Goal: Information Seeking & Learning: Check status

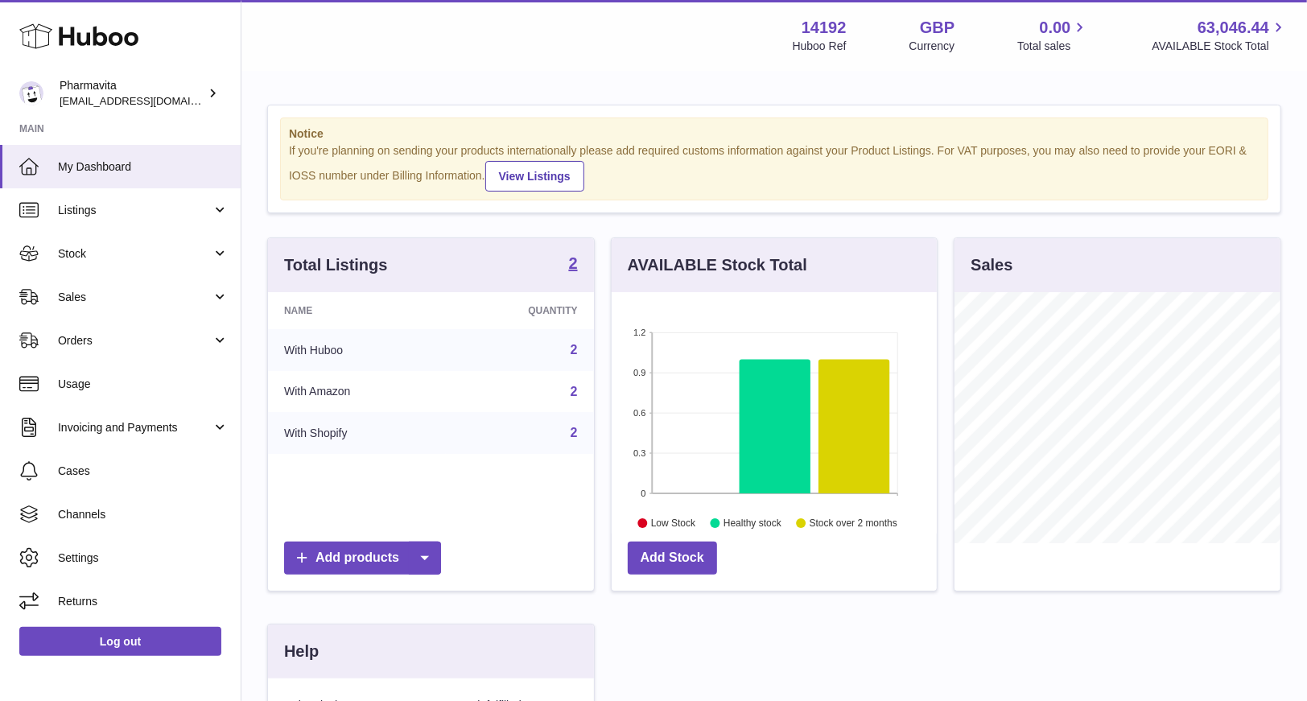
scroll to position [250, 330]
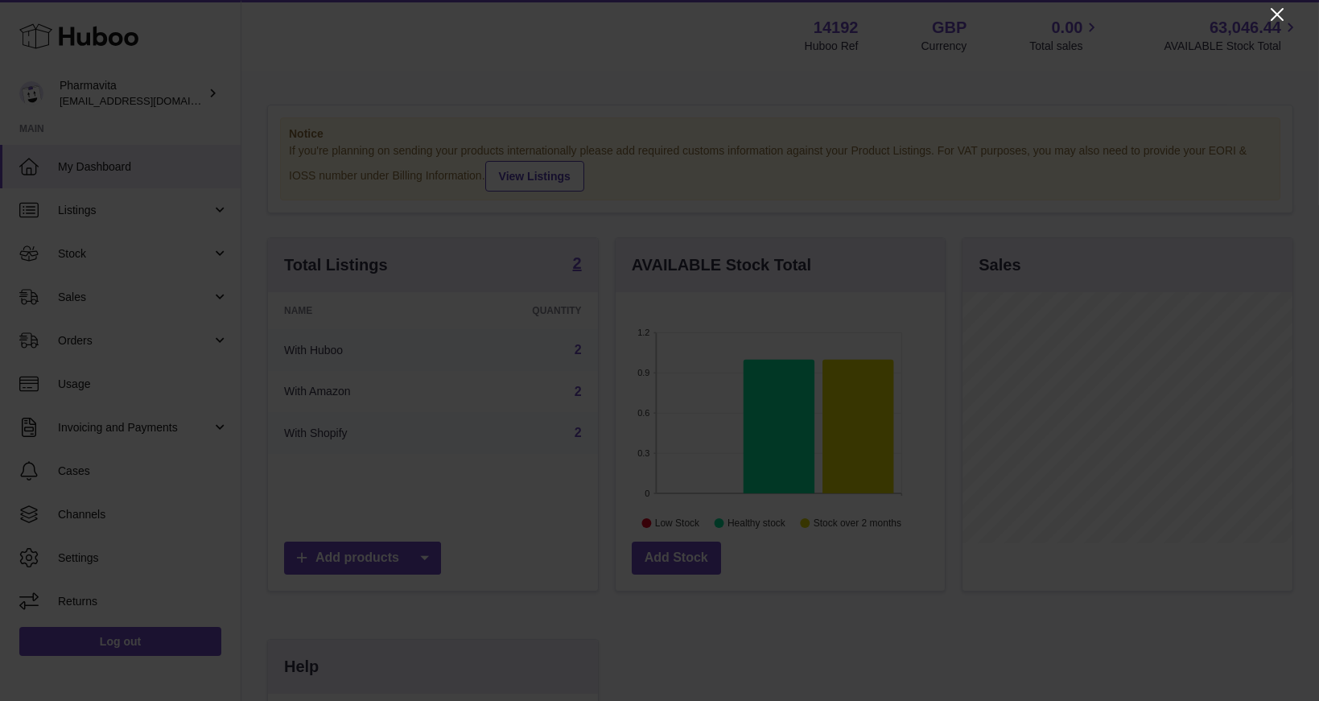
click at [1279, 6] on icon "Close" at bounding box center [1276, 14] width 19 height 19
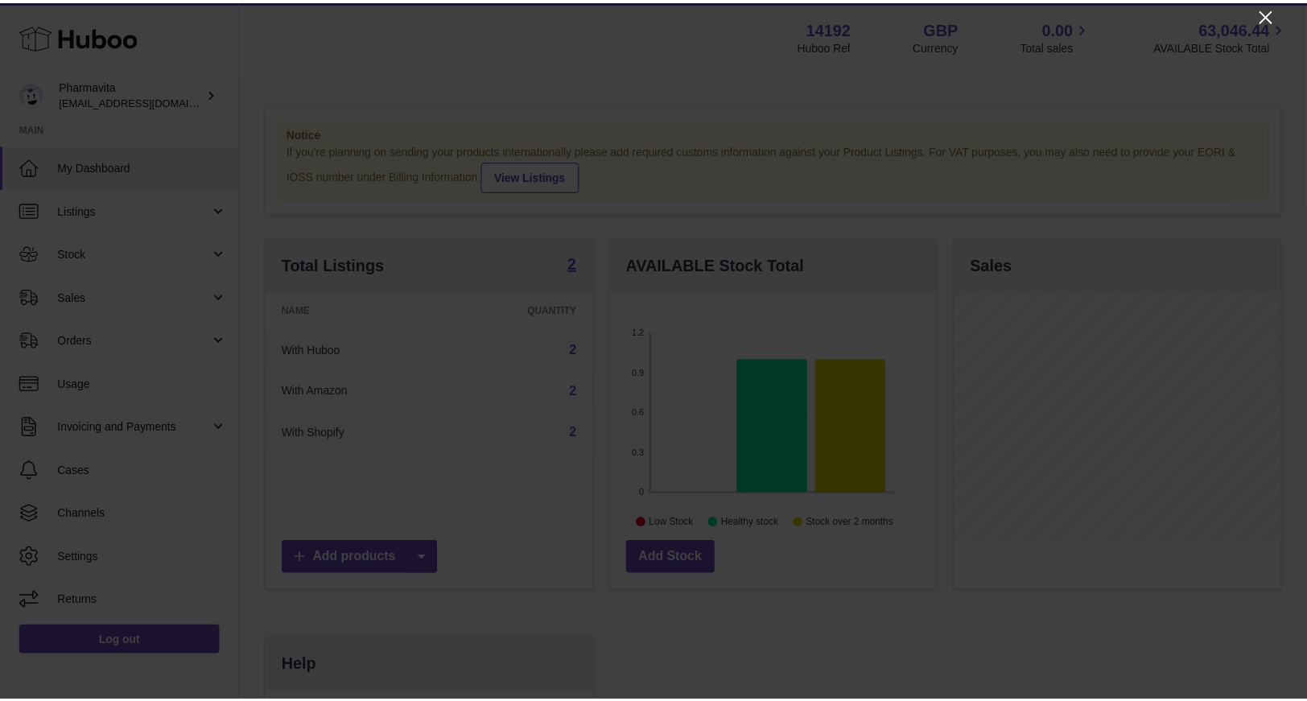
scroll to position [804404, 804329]
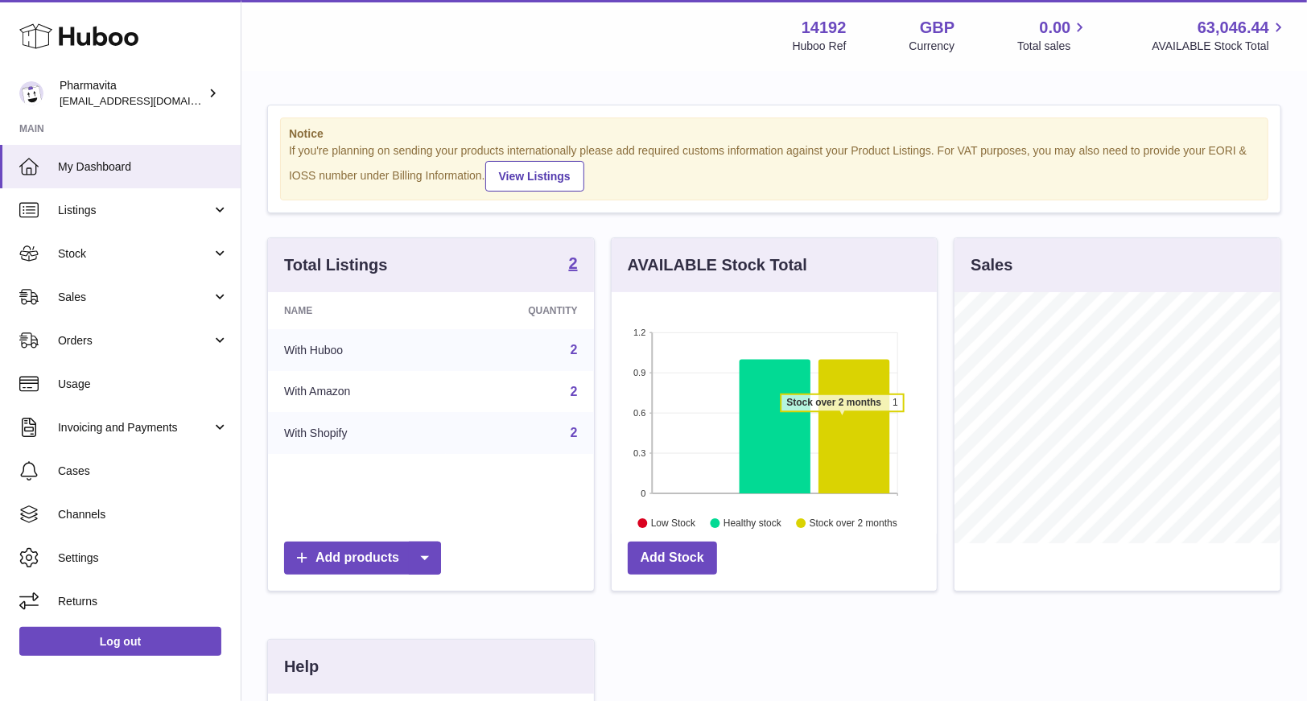
click at [842, 418] on icon at bounding box center [853, 427] width 71 height 134
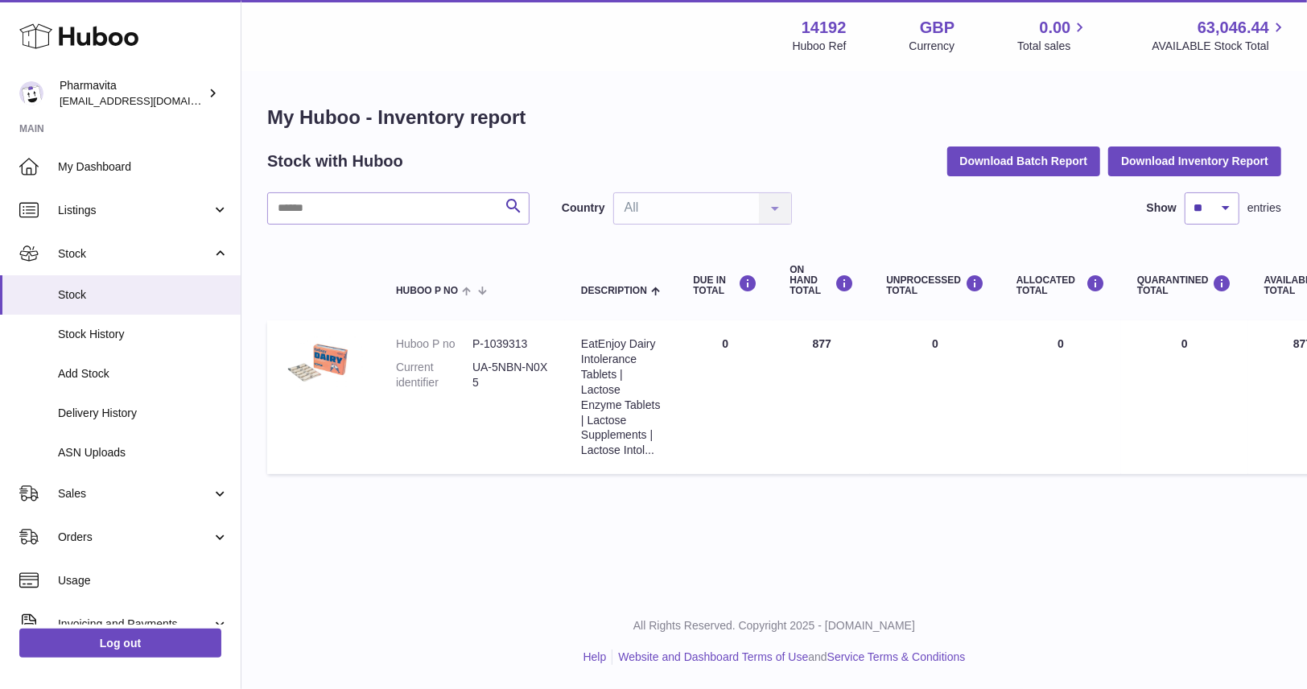
drag, startPoint x: 830, startPoint y: 340, endPoint x: 814, endPoint y: 342, distance: 16.3
click at [814, 342] on td "ON HAND Total 877" at bounding box center [821, 397] width 97 height 154
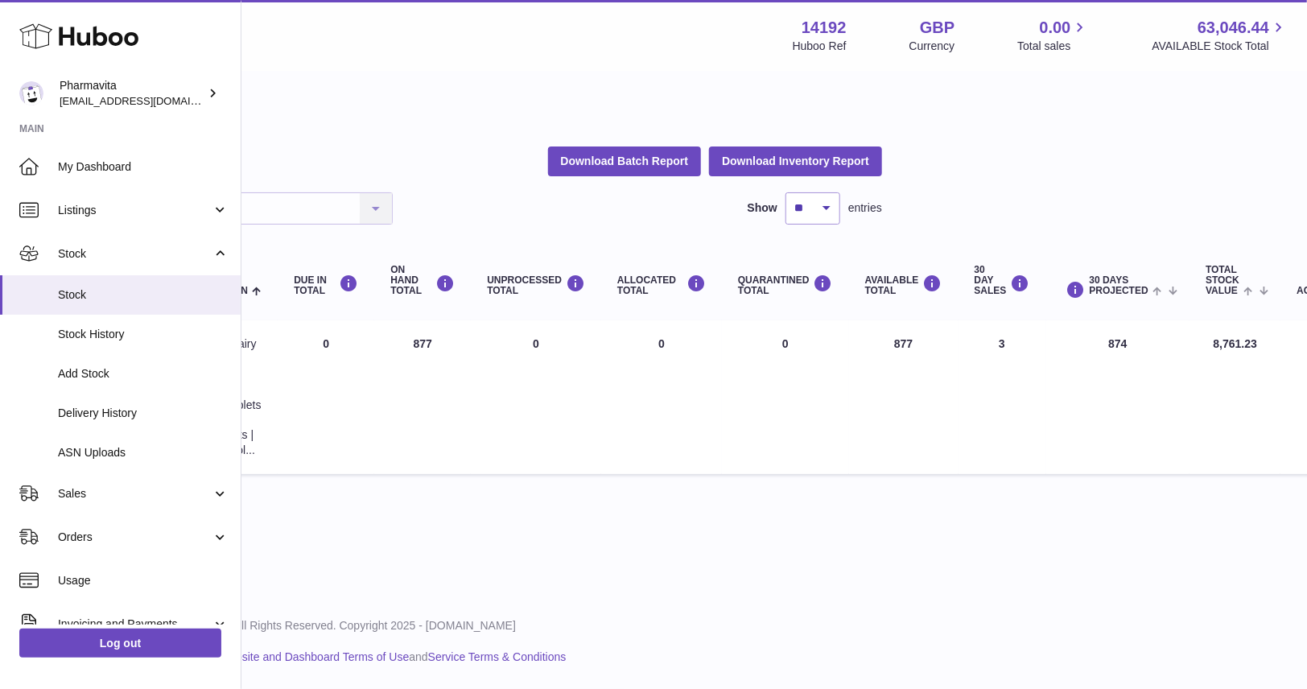
scroll to position [0, 443]
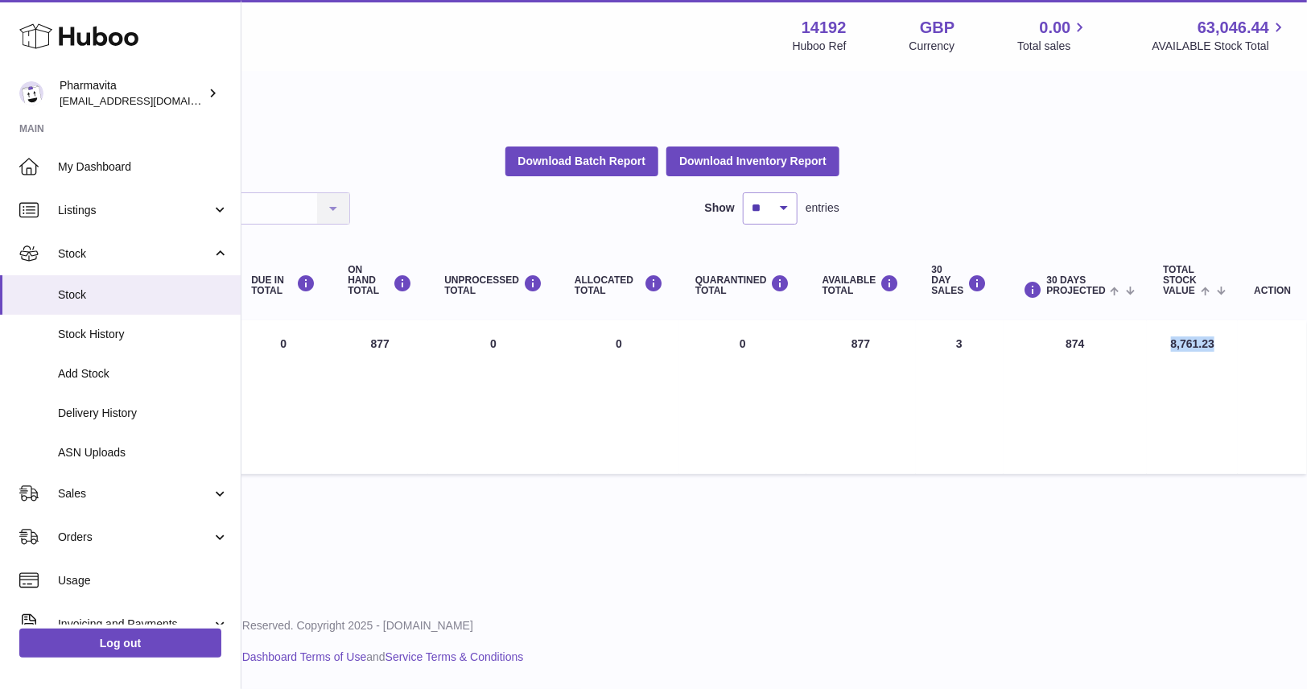
drag, startPoint x: 1168, startPoint y: 348, endPoint x: 1157, endPoint y: 350, distance: 11.4
click at [1157, 350] on td "Total stock value 8,761.23" at bounding box center [1192, 397] width 91 height 154
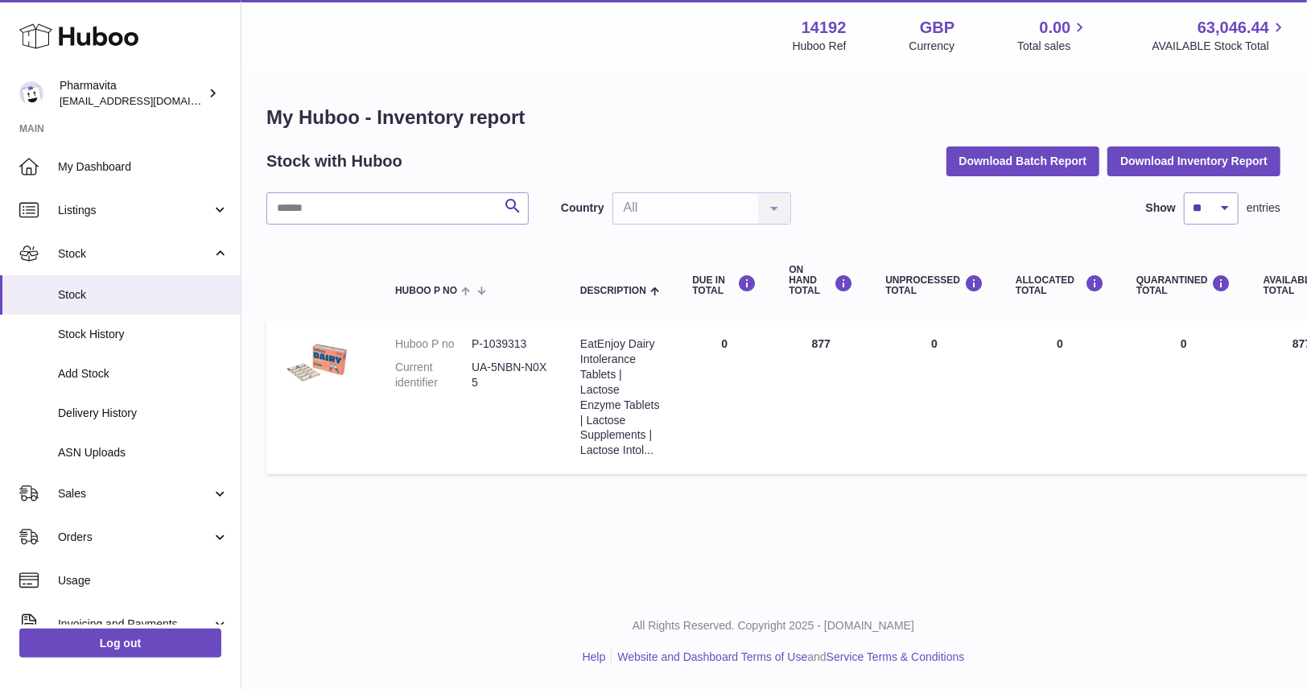
scroll to position [0, 0]
click at [727, 364] on td "DUE IN Total 0" at bounding box center [725, 397] width 97 height 154
drag, startPoint x: 826, startPoint y: 342, endPoint x: 797, endPoint y: 340, distance: 29.8
click at [797, 340] on td "ON HAND Total 877" at bounding box center [821, 397] width 97 height 154
click at [844, 194] on div "Search Country All All No elements found. Consider changing the search query. L…" at bounding box center [774, 208] width 1014 height 32
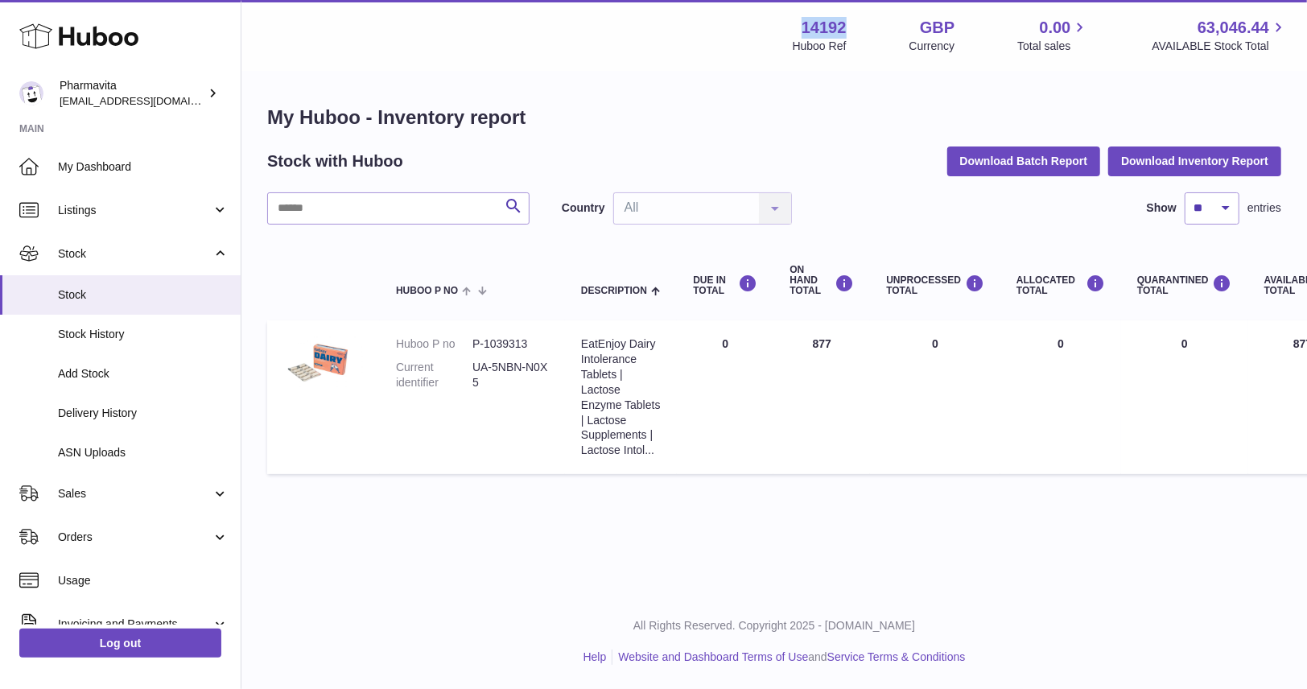
drag, startPoint x: 845, startPoint y: 25, endPoint x: 793, endPoint y: 19, distance: 52.6
click at [793, 19] on div "14192 Huboo Ref GBP Currency 0.00 Total sales 63,046.44 AVAILABLE Stock Total" at bounding box center [1040, 35] width 495 height 37
copy strong "14192"
click at [116, 260] on span "Stock" at bounding box center [135, 253] width 154 height 15
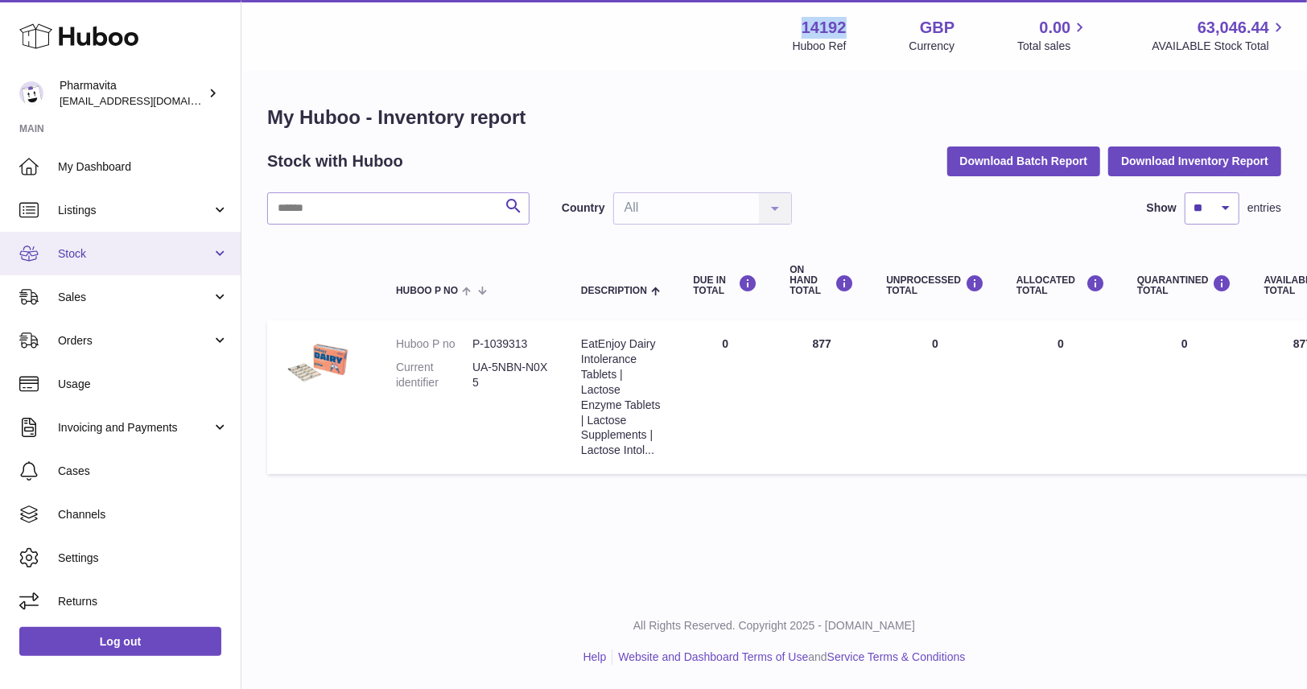
click at [109, 257] on span "Stock" at bounding box center [135, 253] width 154 height 15
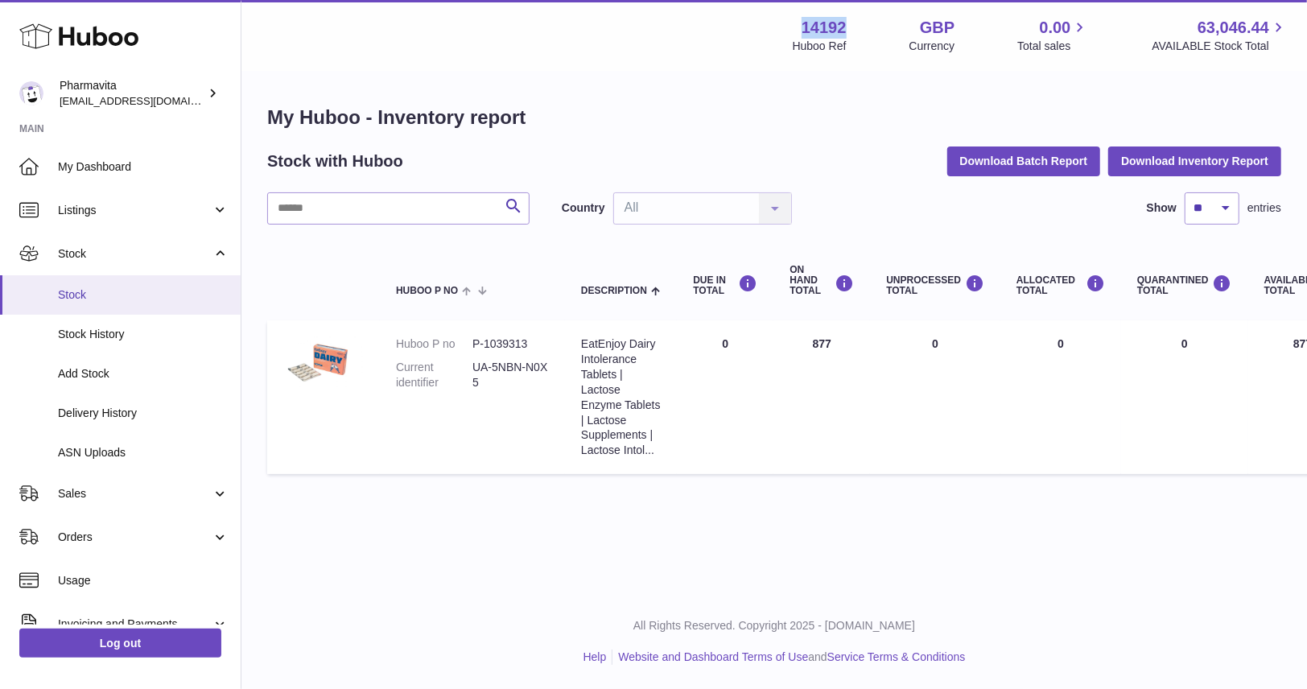
click at [102, 286] on link "Stock" at bounding box center [120, 294] width 241 height 39
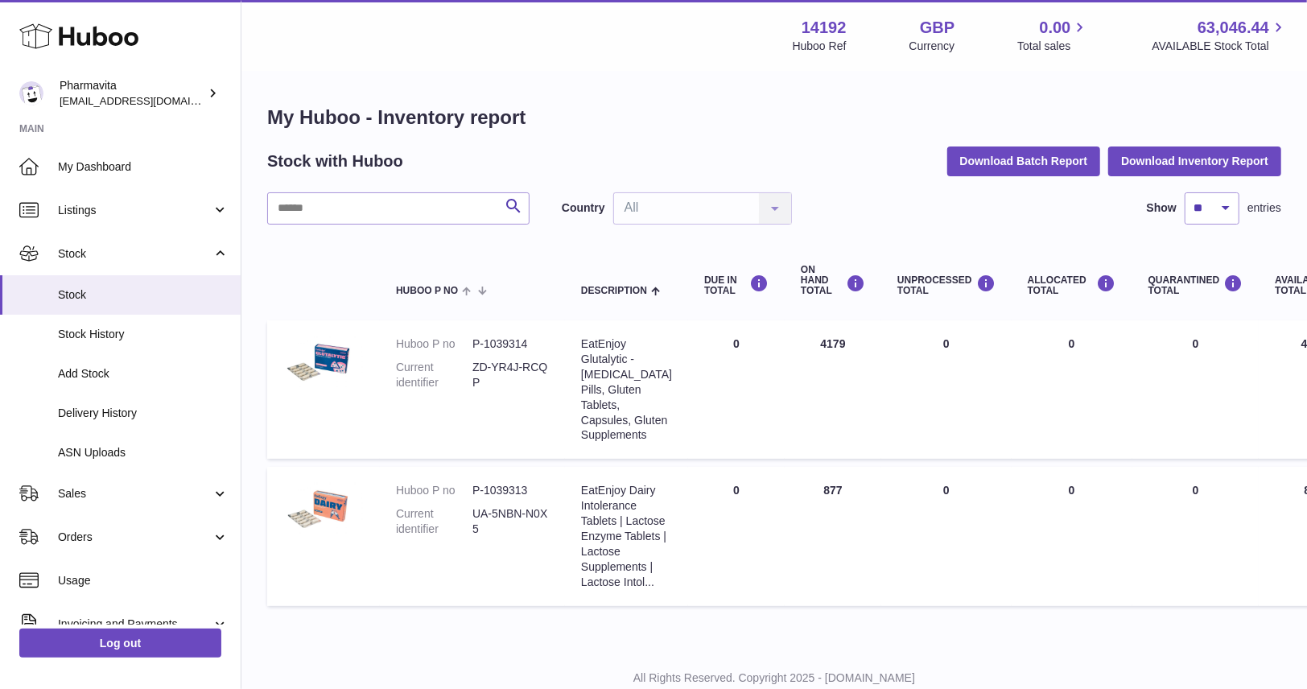
drag, startPoint x: 811, startPoint y: 343, endPoint x: 836, endPoint y: 343, distance: 24.9
click at [836, 343] on td "ON HAND Total 4179" at bounding box center [833, 389] width 97 height 138
drag, startPoint x: 472, startPoint y: 365, endPoint x: 562, endPoint y: 374, distance: 90.6
click at [551, 381] on td "Huboo P no P-1039314 Current identifier ZD-YR4J-RCQP" at bounding box center [472, 389] width 185 height 138
click at [509, 392] on dl "Huboo P no P-1039314 Current identifier ZD-YR4J-RCQP" at bounding box center [472, 367] width 153 height 62
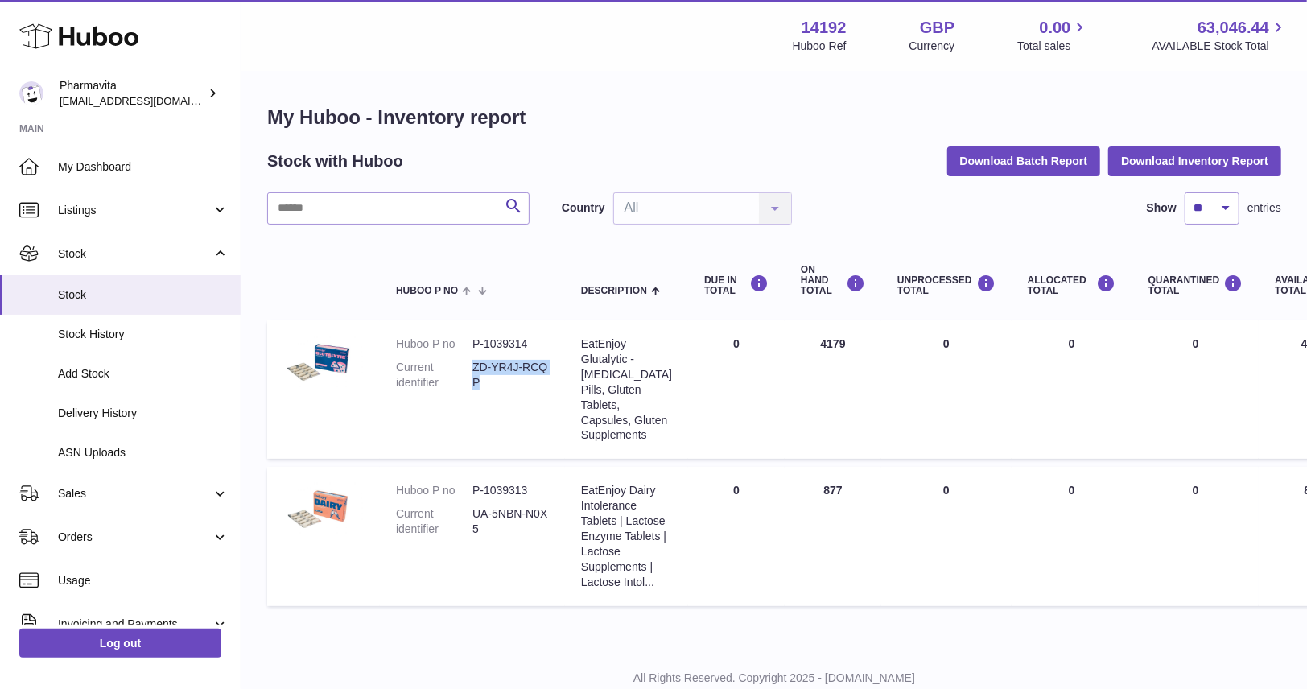
drag, startPoint x: 502, startPoint y: 393, endPoint x: 474, endPoint y: 362, distance: 41.6
click at [474, 362] on dl "Huboo P no P-1039314 Current identifier ZD-YR4J-RCQP" at bounding box center [472, 367] width 153 height 62
copy dd "ZD-YR4J-RCQP"
click at [325, 533] on img at bounding box center [323, 510] width 80 height 54
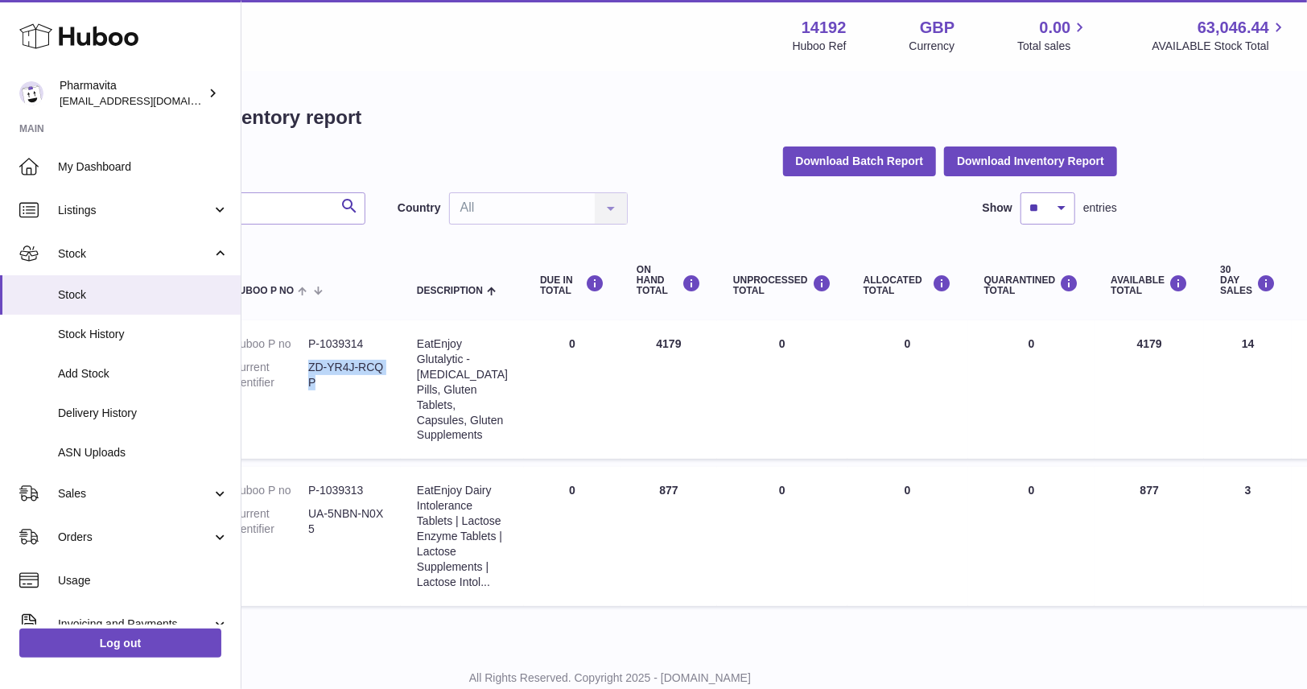
scroll to position [0, 109]
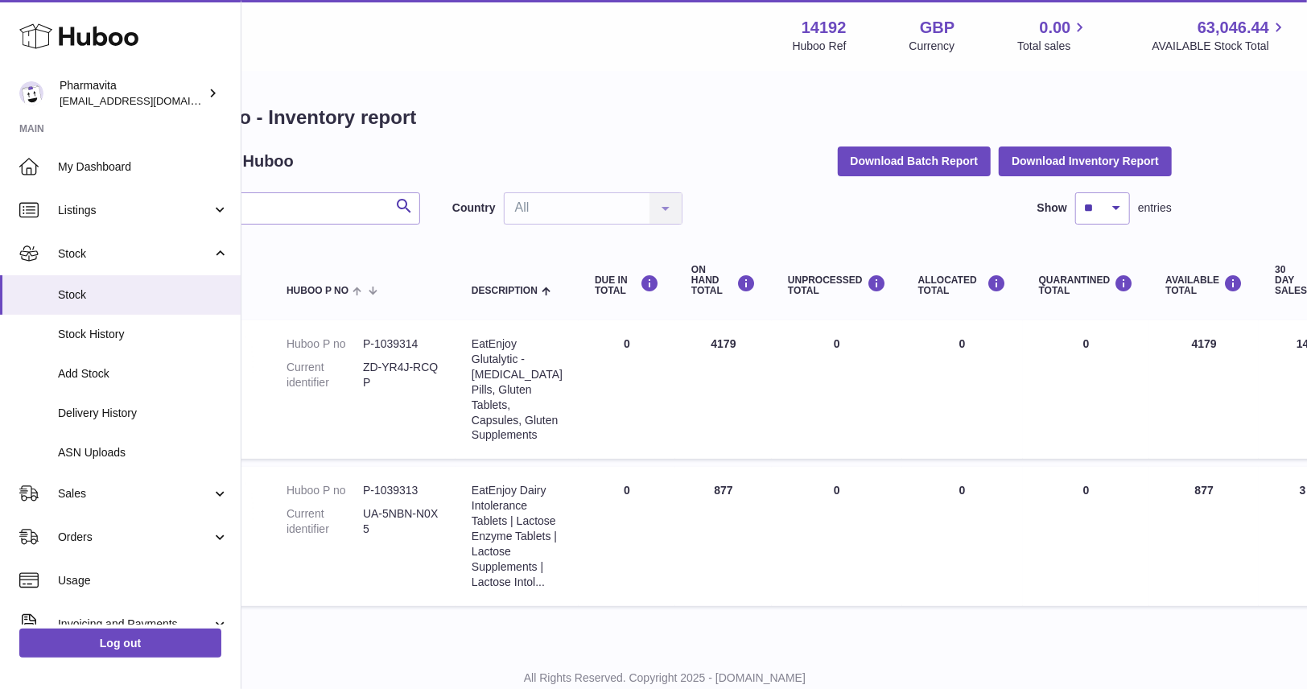
click at [392, 605] on td "Huboo P no P-1039313 Current identifier UA-5NBN-N0X5" at bounding box center [362, 536] width 185 height 138
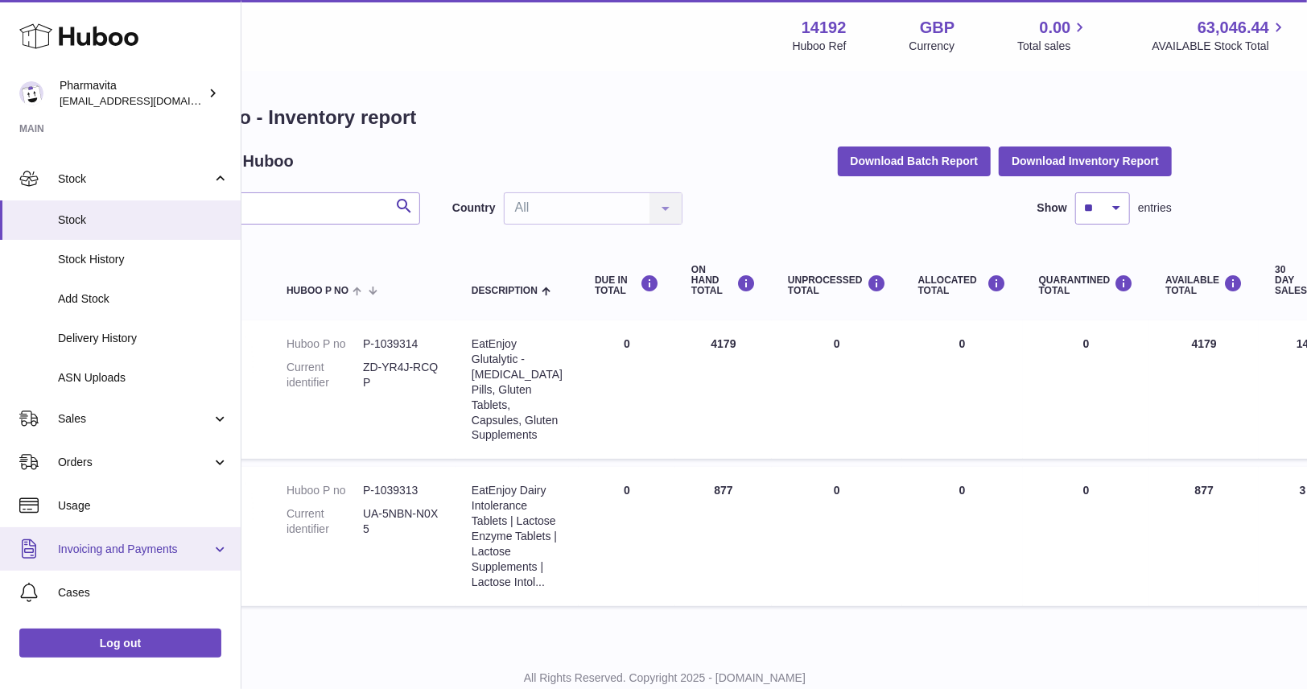
scroll to position [0, 0]
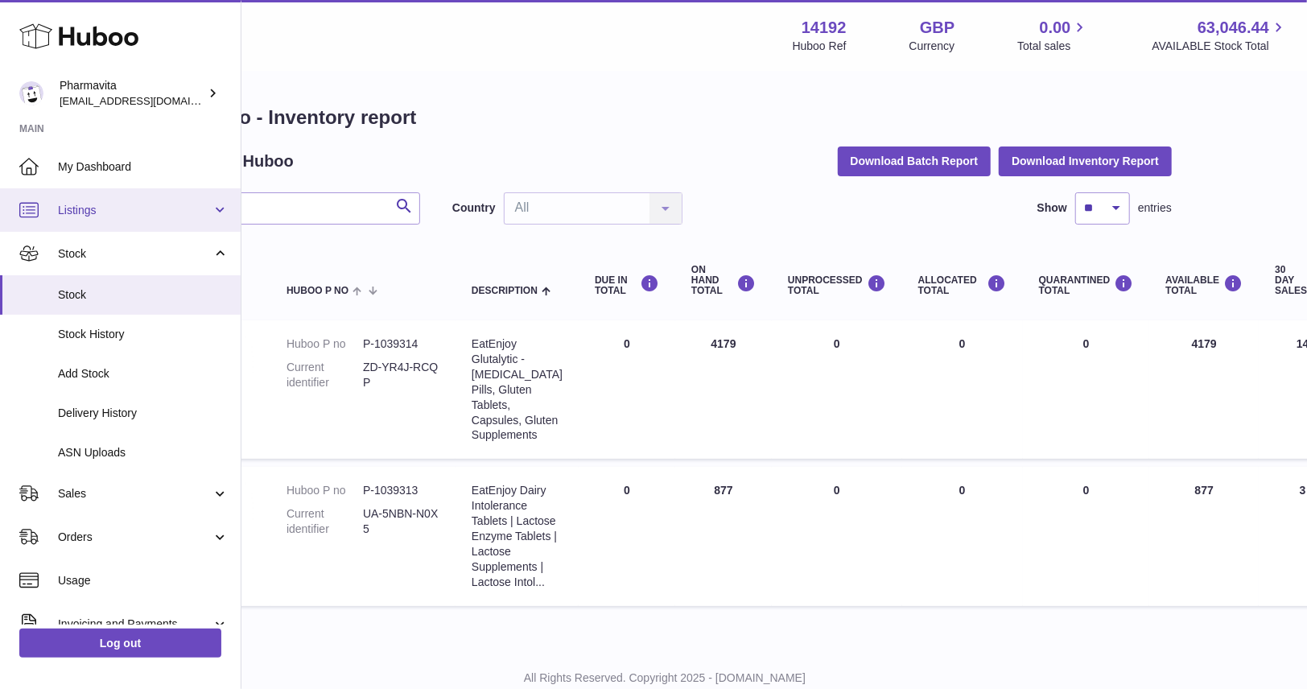
click at [136, 224] on link "Listings" at bounding box center [120, 209] width 241 height 43
